Goal: Transaction & Acquisition: Subscribe to service/newsletter

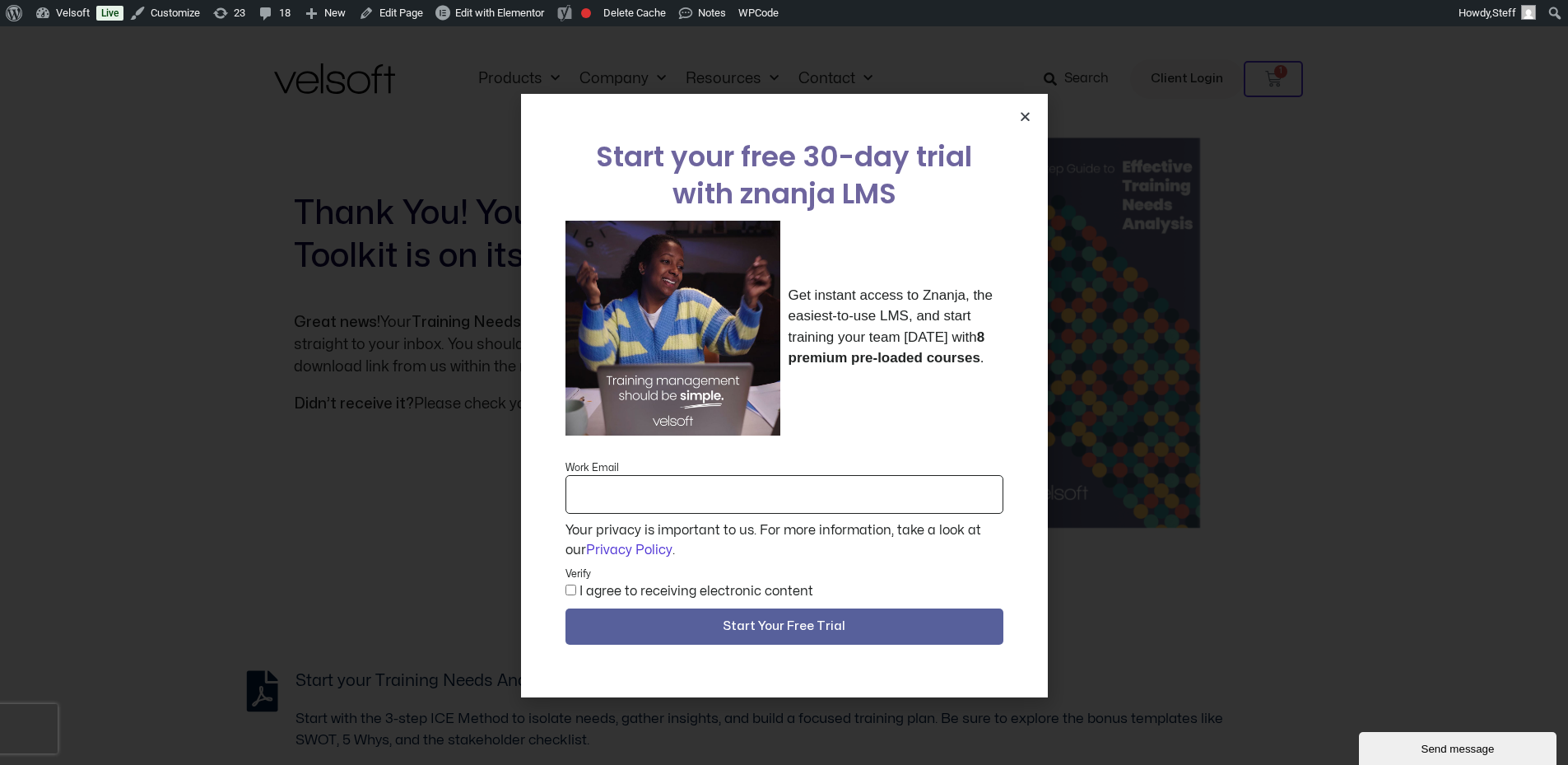
click at [1025, 116] on icon "Close" at bounding box center [1025, 116] width 12 height 12
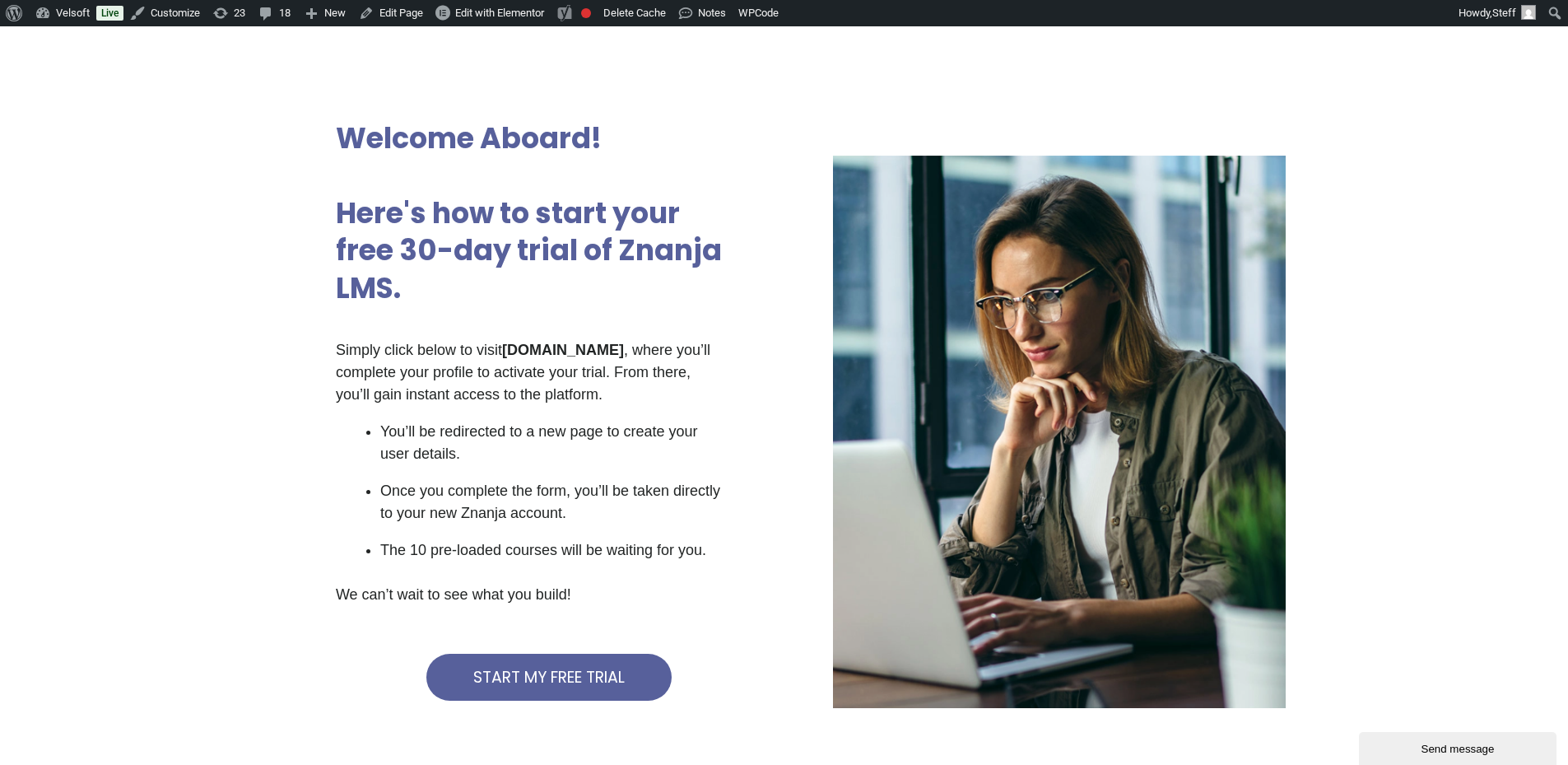
scroll to position [83, 0]
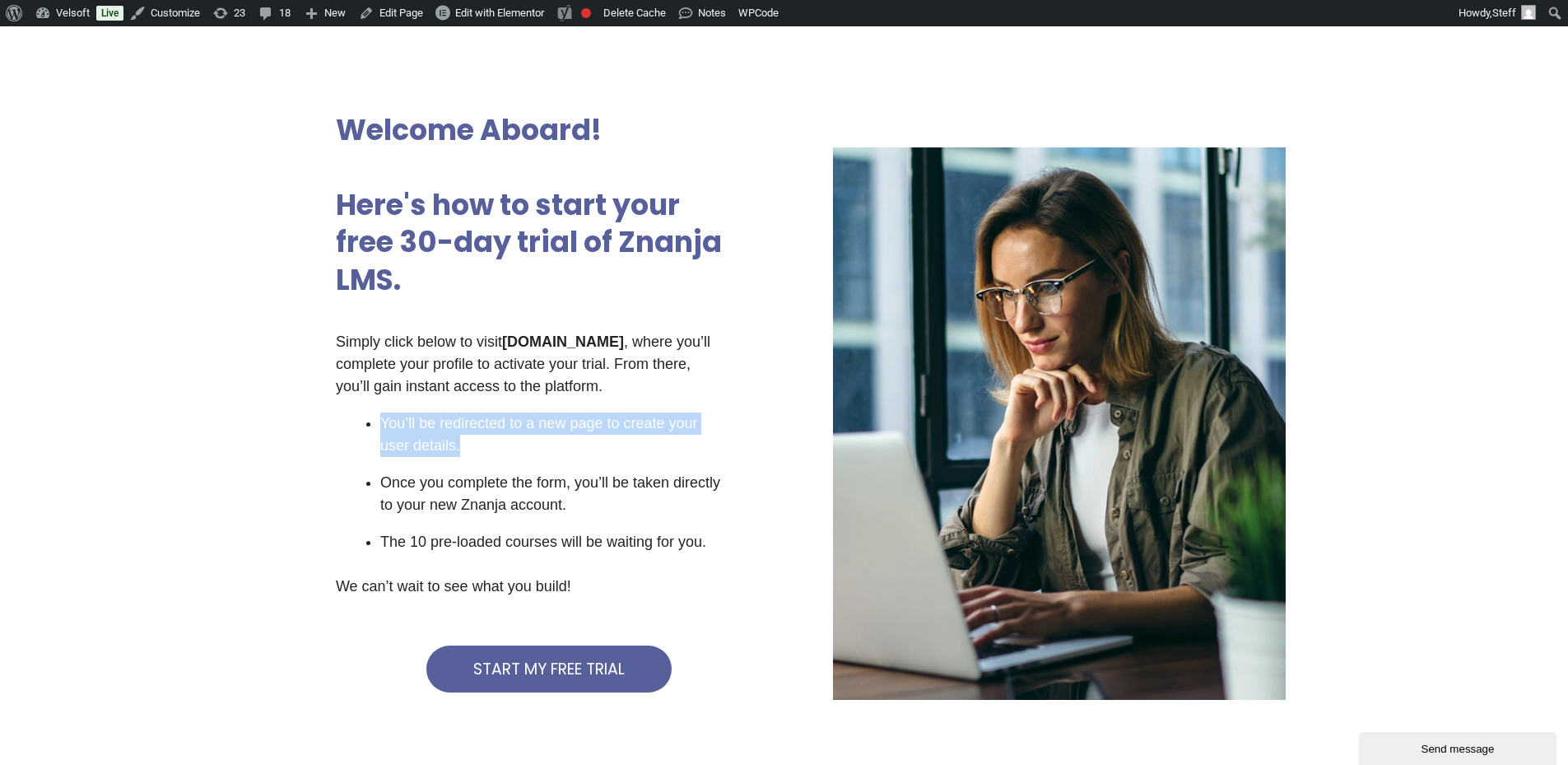
drag, startPoint x: 502, startPoint y: 447, endPoint x: 376, endPoint y: 409, distance: 131.6
click at [376, 409] on div "Simply click below to visit znanja.com , where you’ll complete your profile to …" at bounding box center [530, 472] width 389 height 282
click at [501, 372] on p "Simply click below to visit znanja.com , where you’ll complete your profile to …" at bounding box center [530, 364] width 389 height 67
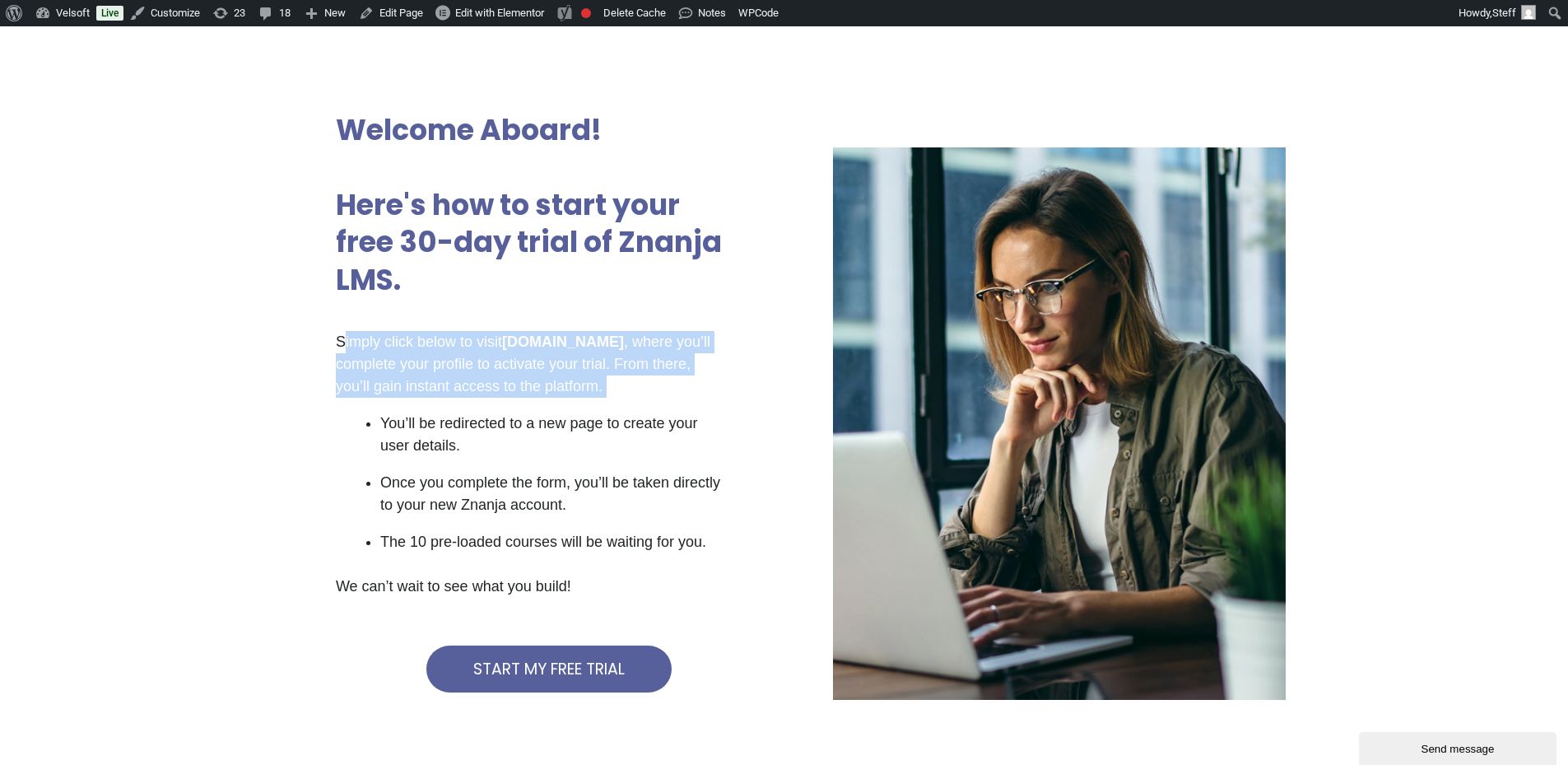
drag, startPoint x: 342, startPoint y: 330, endPoint x: 765, endPoint y: 427, distance: 434.0
click at [765, 427] on div "Welcome Aboard! Here's how to start your free 30-day trial of Znanja LMS. Simpl…" at bounding box center [549, 424] width 549 height 748
click at [503, 376] on p "Simply click below to visit znanja.com , where you’ll complete your profile to …" at bounding box center [530, 364] width 389 height 67
drag, startPoint x: 613, startPoint y: 363, endPoint x: 304, endPoint y: 331, distance: 310.7
click at [304, 331] on div "Welcome Aboard! Here's how to start your free 30-day trial of Znanja LMS. Simpl…" at bounding box center [549, 424] width 549 height 748
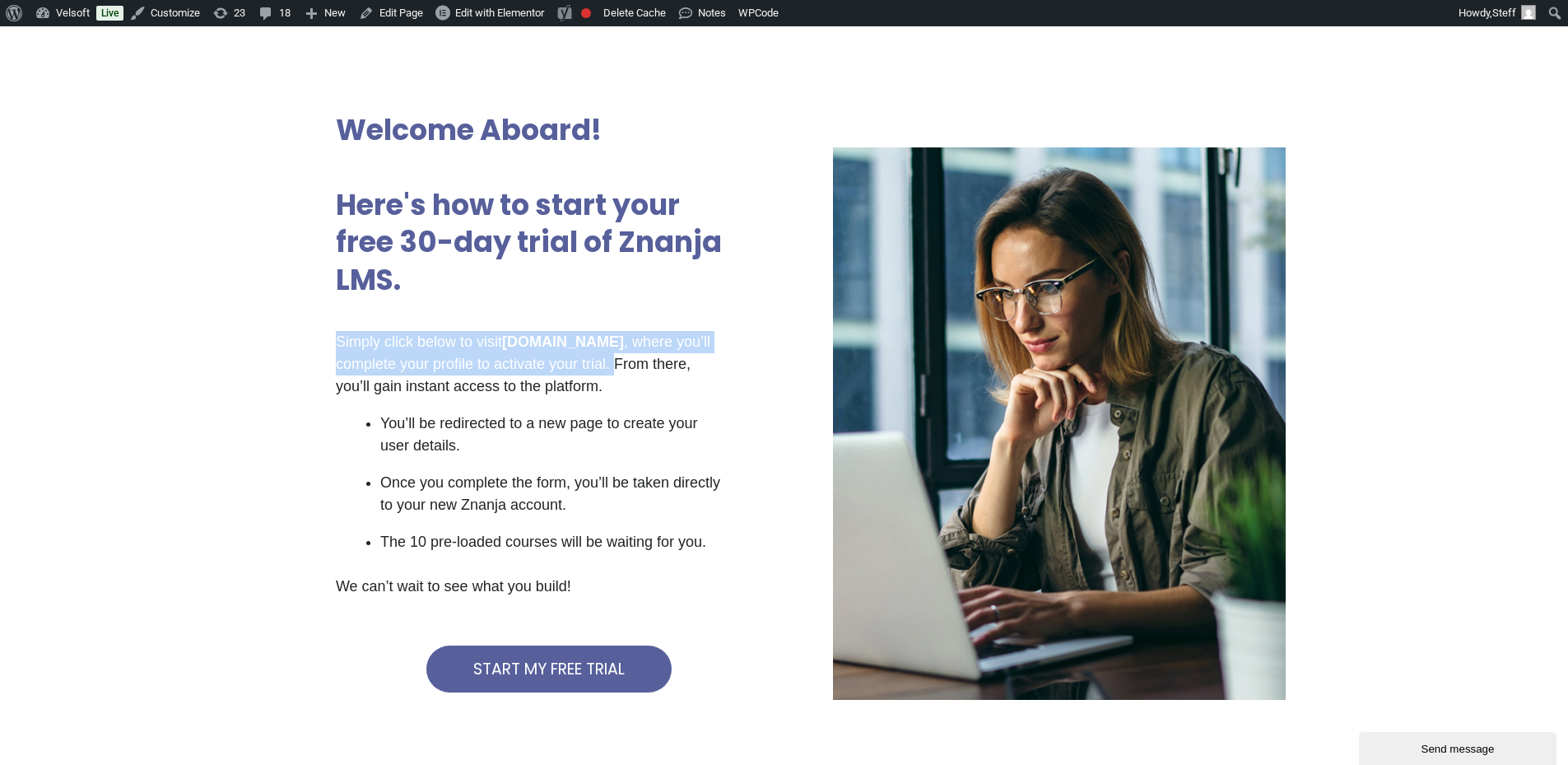
copy p "Simply click below to visit znanja.com , where you’ll complete your profile to …"
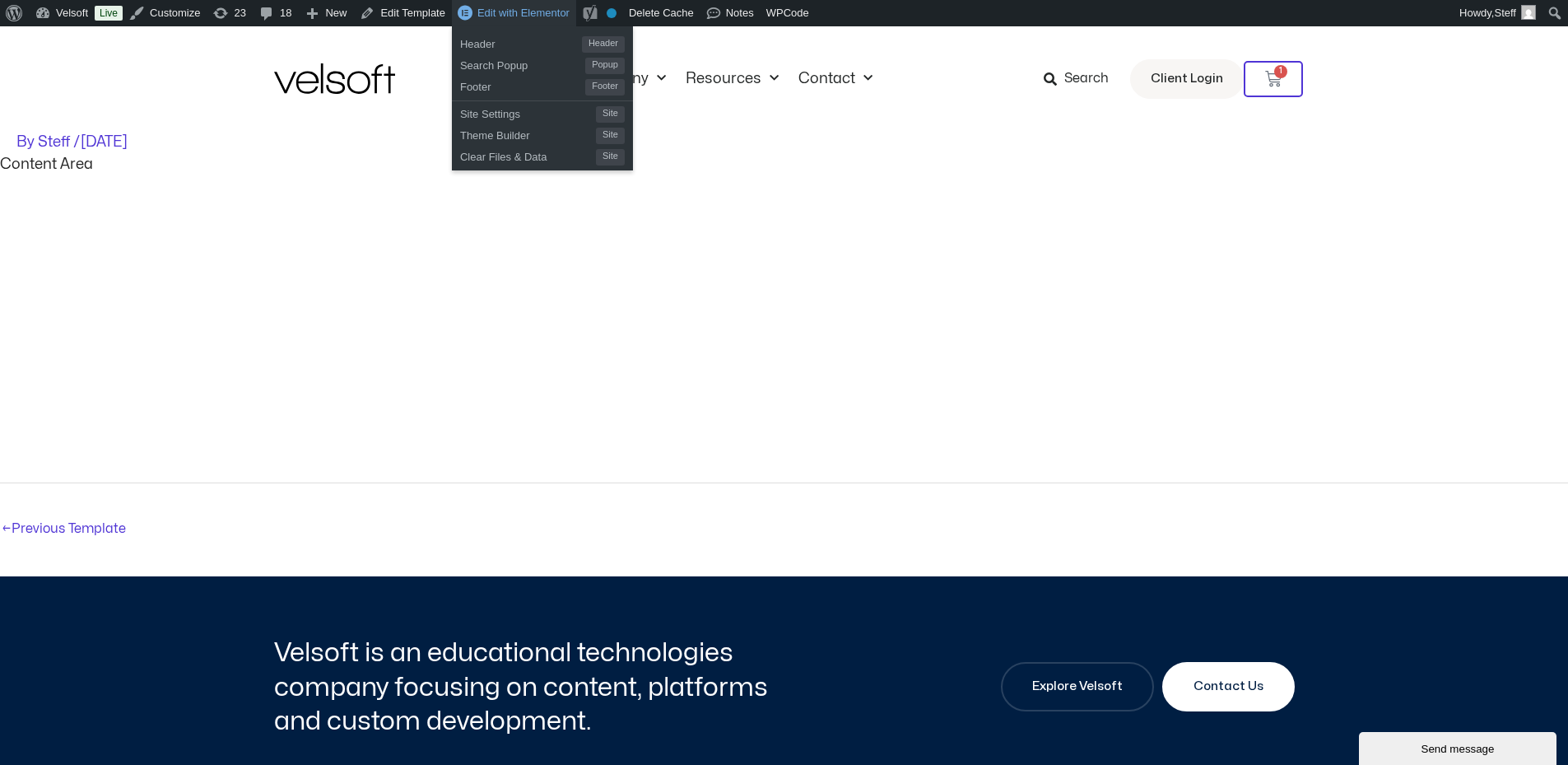
click at [548, 13] on span "Edit with Elementor" at bounding box center [523, 12] width 92 height 12
